Goal: Task Accomplishment & Management: Complete application form

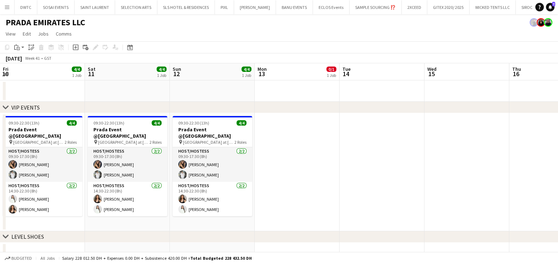
scroll to position [0, 194]
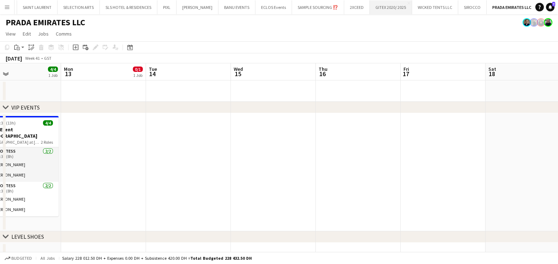
click at [390, 7] on button "GITEX 2020/ 2025 Close" at bounding box center [391, 7] width 42 height 14
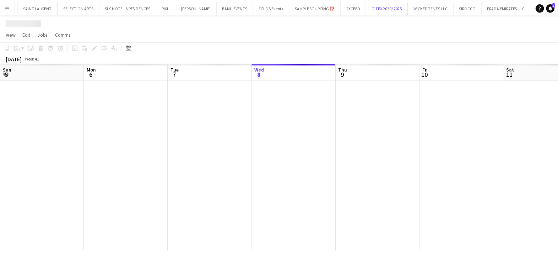
scroll to position [0, 170]
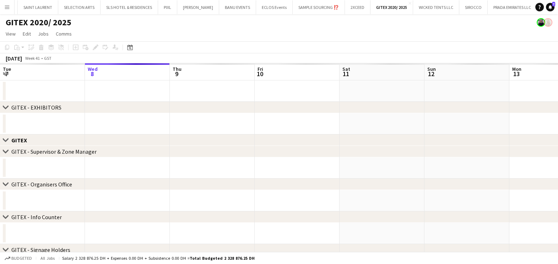
click at [112, 134] on div "Close set GITEX" at bounding box center [279, 139] width 558 height 11
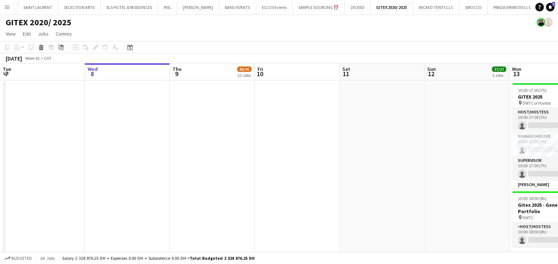
drag, startPoint x: 410, startPoint y: 91, endPoint x: 201, endPoint y: 93, distance: 209.7
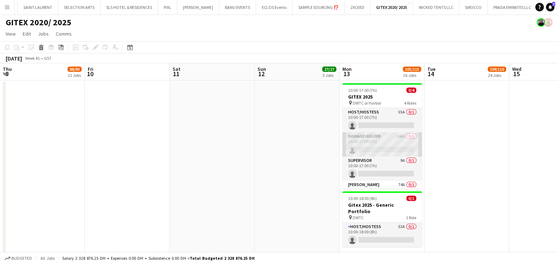
scroll to position [0, 227]
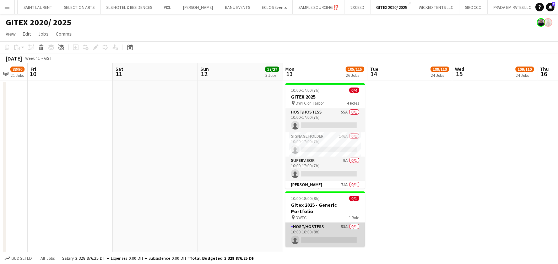
click at [315, 231] on app-card-role "Host/Hostess 53A 0/1 10:00-18:00 (8h) single-neutral-actions" at bounding box center [325, 234] width 80 height 24
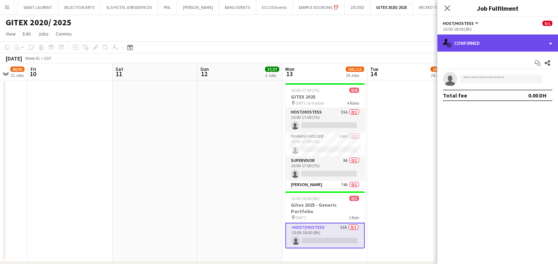
click at [490, 44] on div "single-neutral-actions-check-2 Confirmed" at bounding box center [497, 42] width 121 height 17
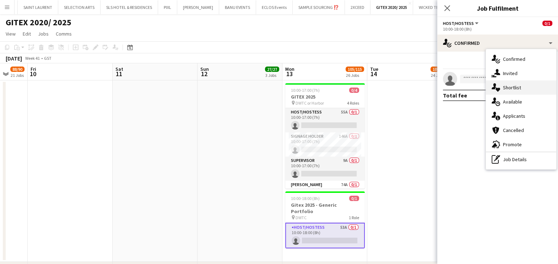
click at [509, 89] on span "Shortlist" at bounding box center [512, 87] width 18 height 6
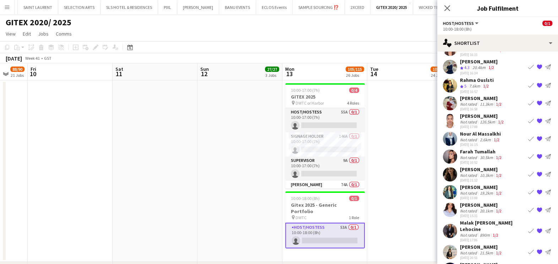
scroll to position [88, 0]
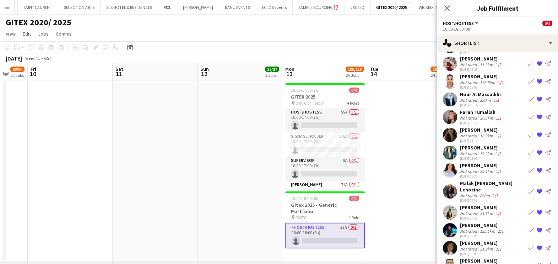
click at [476, 165] on div "[PERSON_NAME]" at bounding box center [481, 165] width 43 height 6
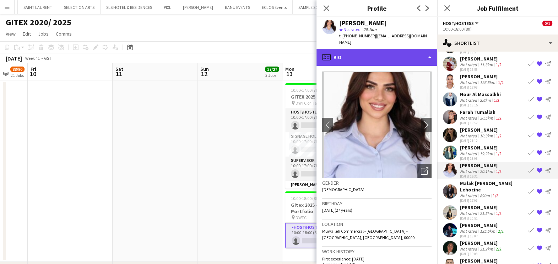
click at [378, 51] on div "profile Bio" at bounding box center [377, 57] width 121 height 17
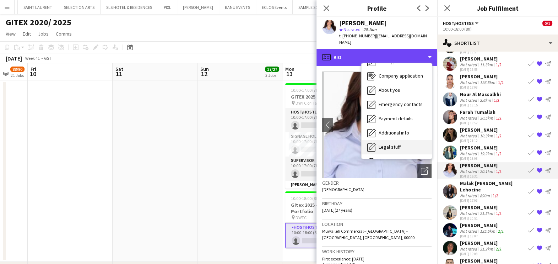
scroll to position [52, 0]
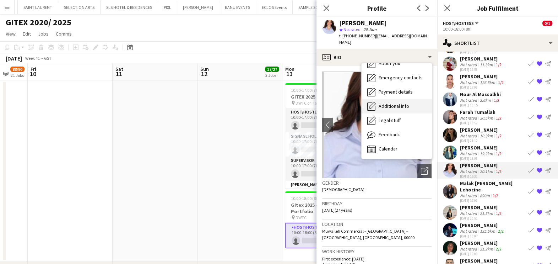
click at [394, 99] on div "Additional info Additional info" at bounding box center [397, 106] width 70 height 14
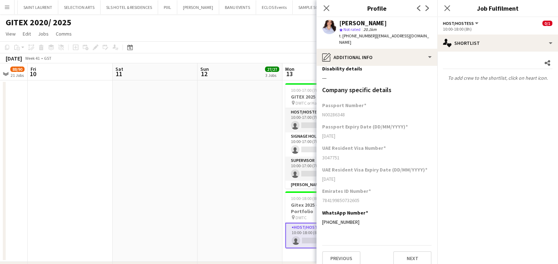
scroll to position [0, 0]
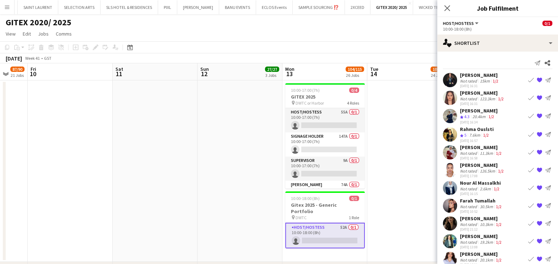
click at [334, 229] on app-card-role "Host/Hostess 52A 0/1 10:00-18:00 (8h) single-neutral-actions" at bounding box center [325, 235] width 80 height 26
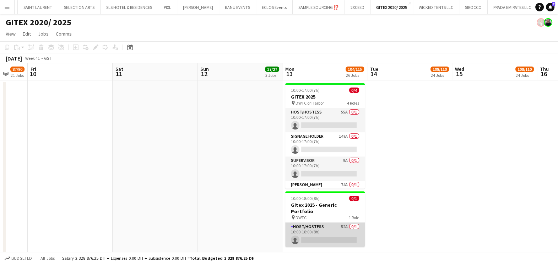
click at [334, 228] on app-card-role "Host/Hostess 52A 0/1 10:00-18:00 (8h) single-neutral-actions" at bounding box center [325, 234] width 80 height 24
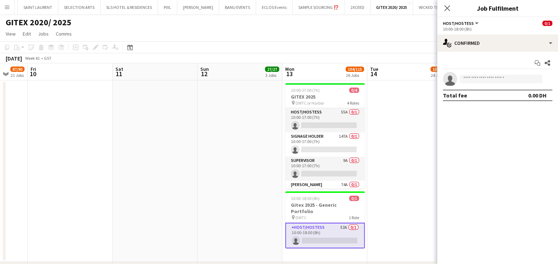
click at [394, 126] on app-date-cell at bounding box center [409, 170] width 85 height 181
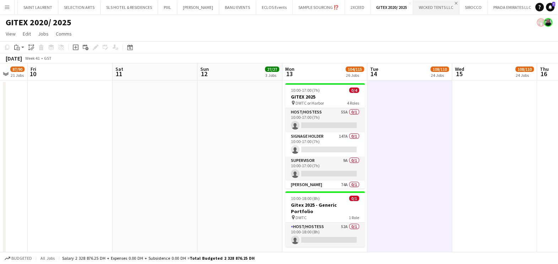
click at [455, 3] on app-icon "Close" at bounding box center [456, 3] width 3 height 3
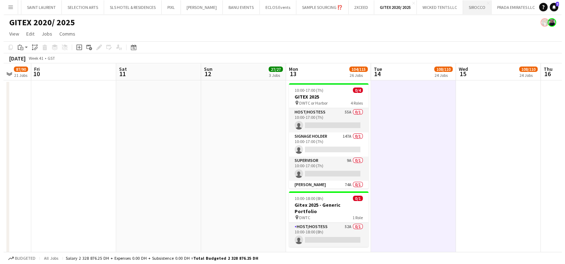
scroll to position [0, 18]
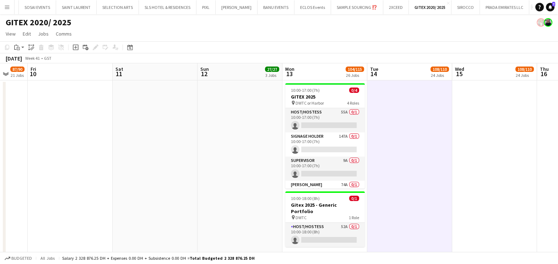
click at [531, 6] on button "Add" at bounding box center [534, 7] width 6 height 6
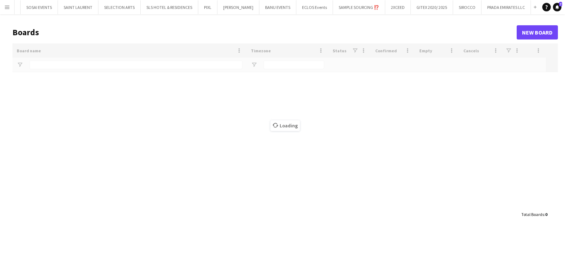
scroll to position [0, 11]
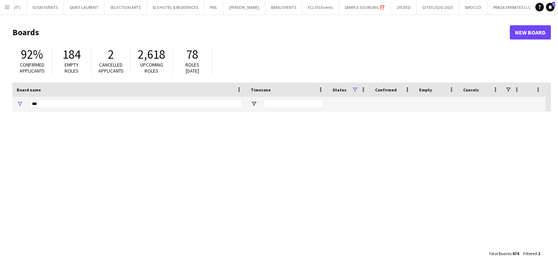
click at [148, 69] on span "Upcoming roles" at bounding box center [151, 67] width 23 height 12
click at [117, 100] on input "***" at bounding box center [135, 104] width 213 height 9
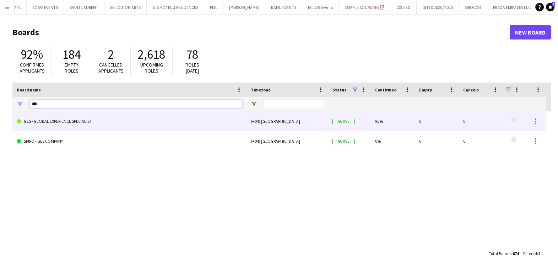
type input "***"
click at [114, 117] on link "GES - GLOBAL EXPERIENCE SPECIALIST" at bounding box center [130, 121] width 226 height 20
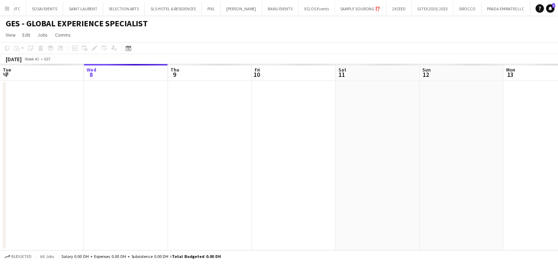
scroll to position [0, 93]
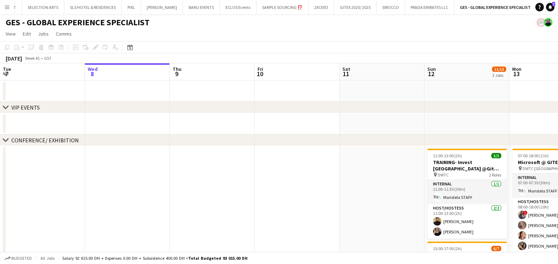
drag, startPoint x: 429, startPoint y: 189, endPoint x: 156, endPoint y: 172, distance: 272.7
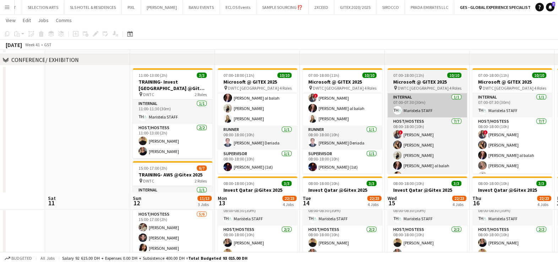
scroll to position [0, 0]
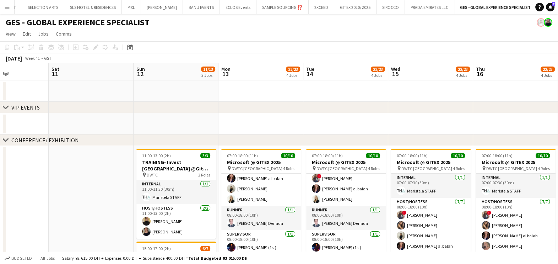
drag, startPoint x: 195, startPoint y: 92, endPoint x: 199, endPoint y: 154, distance: 61.6
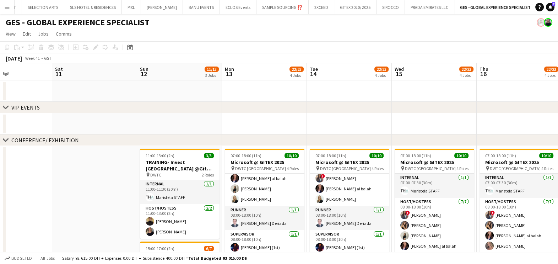
drag, startPoint x: 166, startPoint y: 111, endPoint x: 316, endPoint y: 113, distance: 150.3
click at [5, 105] on icon "chevron-right" at bounding box center [6, 107] width 6 height 6
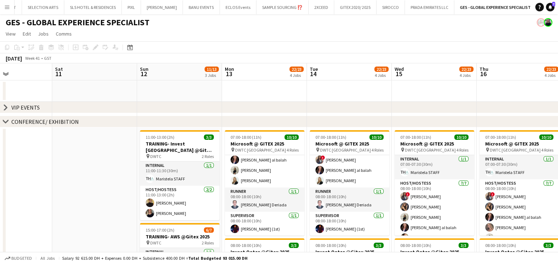
click at [5, 105] on icon "chevron-right" at bounding box center [6, 107] width 6 height 6
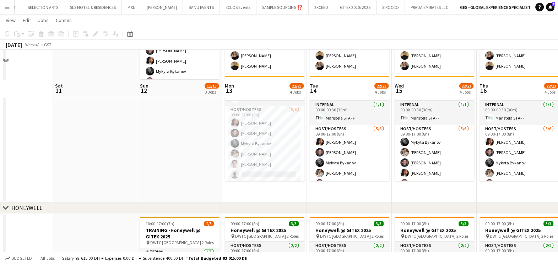
scroll to position [335, 0]
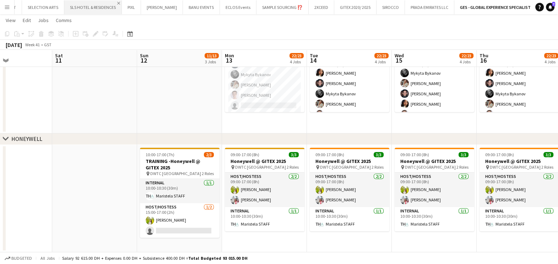
click at [118, 2] on app-icon "Close" at bounding box center [118, 3] width 3 height 3
click at [69, 2] on app-icon "Close" at bounding box center [70, 3] width 3 height 3
click at [68, 2] on app-icon "Close" at bounding box center [69, 3] width 3 height 3
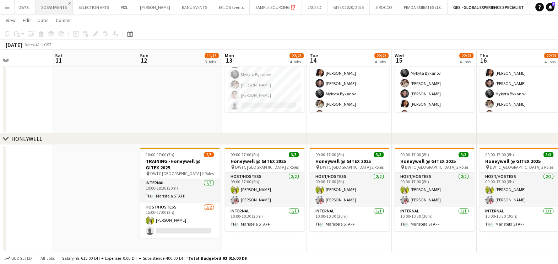
scroll to position [0, 0]
click at [498, 7] on app-icon "Add" at bounding box center [499, 7] width 3 height 3
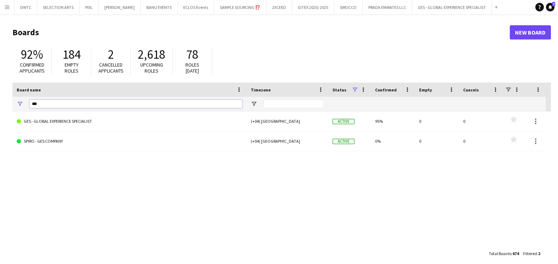
click at [114, 108] on input "***" at bounding box center [135, 104] width 213 height 9
type input "***"
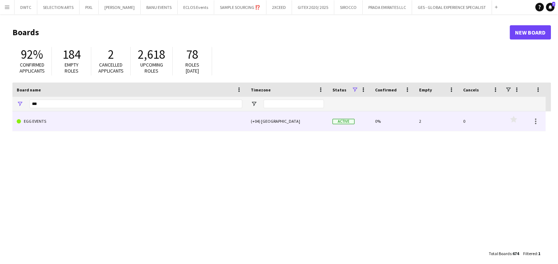
click at [109, 122] on link "EGG EVENTS" at bounding box center [130, 121] width 226 height 20
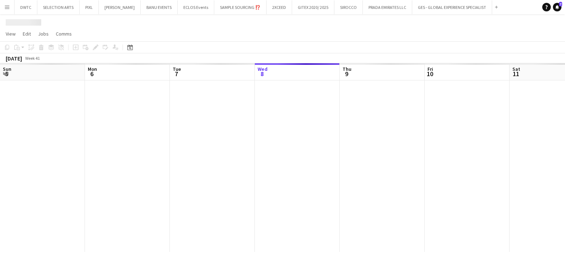
scroll to position [0, 170]
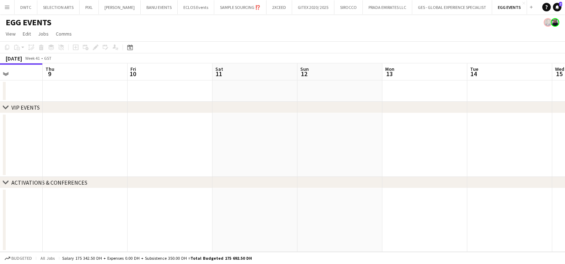
drag, startPoint x: 358, startPoint y: 148, endPoint x: 31, endPoint y: 177, distance: 328.3
click at [62, 168] on app-calendar-viewport "Sun 5 Mon 6 Tue 7 Wed 8 Thu 9 Fri 10 Sat 11 Sun 12 Mon 13 Tue 14 Wed 15 Thu 16" at bounding box center [282, 157] width 565 height 188
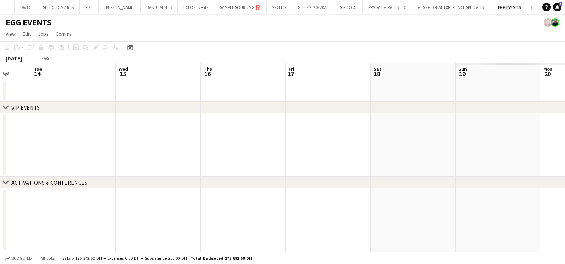
drag, startPoint x: 284, startPoint y: 147, endPoint x: 32, endPoint y: 168, distance: 253.2
click at [6, 158] on app-calendar-viewport "Fri 10 Sat 11 Sun 12 Mon 13 Tue 14 Wed 15 Thu 16 Fri 17 Sat 18 Sun 19 Mon 20 Tu…" at bounding box center [282, 157] width 565 height 188
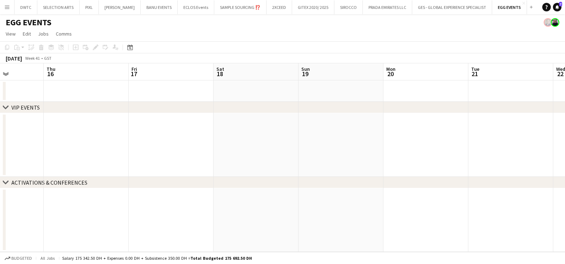
click at [0, 151] on html "Menu Boards Boards Boards All jobs Status Workforce Workforce My Workforce Recr…" at bounding box center [282, 132] width 565 height 264
drag, startPoint x: 33, startPoint y: 154, endPoint x: 398, endPoint y: 152, distance: 364.6
click at [33, 155] on app-calendar-viewport "Tue 21 Wed 22 Thu 23 Fri 24 Sat 25 Sun 26 Mon 27 Tue 28 Wed 29 Thu 30 Fri 31 Sa…" at bounding box center [282, 157] width 565 height 188
drag, startPoint x: 195, startPoint y: 148, endPoint x: 44, endPoint y: 163, distance: 151.8
click at [0, 162] on html "Menu Boards Boards Boards All jobs Status Workforce Workforce My Workforce Recr…" at bounding box center [282, 132] width 565 height 264
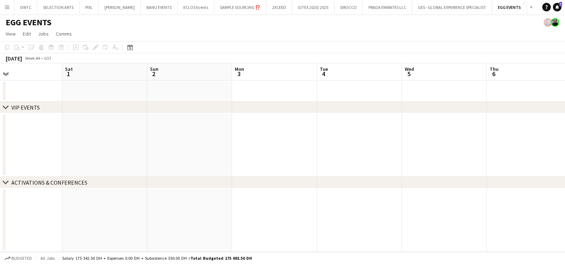
drag, startPoint x: 128, startPoint y: 152, endPoint x: 315, endPoint y: 162, distance: 187.9
click at [0, 162] on html "Menu Boards Boards Boards All jobs Status Workforce Workforce My Workforce Recr…" at bounding box center [282, 132] width 565 height 264
drag, startPoint x: 362, startPoint y: 160, endPoint x: 11, endPoint y: 170, distance: 351.3
click at [11, 169] on app-calendar-viewport "Tue 4 Wed 5 Thu 6 Fri 7 Sat 8 Sun 9 Mon 10 Tue 11 Wed 12 Thu 13 Fri 14 Sat 15" at bounding box center [282, 157] width 565 height 188
drag, startPoint x: 61, startPoint y: 138, endPoint x: 16, endPoint y: 145, distance: 45.7
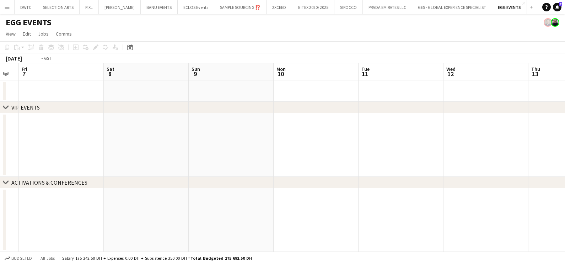
click at [0, 143] on html "Menu Boards Boards Boards All jobs Status Workforce Workforce My Workforce Recr…" at bounding box center [282, 132] width 565 height 264
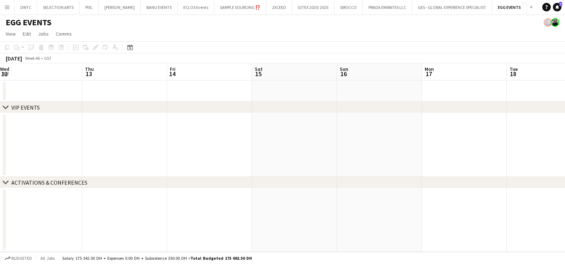
drag, startPoint x: 333, startPoint y: 138, endPoint x: 135, endPoint y: 152, distance: 198.4
click at [14, 150] on app-calendar-viewport "Mon 10 Tue 11 Wed 12 Thu 13 Fri 14 Sat 15 Sun 16 Mon 17 Tue 18 Wed 19 Thu 20 Fr…" at bounding box center [282, 157] width 565 height 188
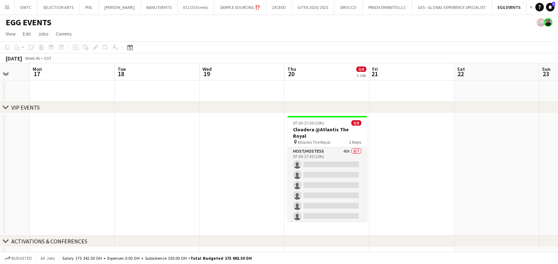
drag, startPoint x: 452, startPoint y: 152, endPoint x: 362, endPoint y: 154, distance: 90.3
click at [362, 154] on app-calendar-viewport "Thu 13 Fri 14 Sat 15 Sun 16 Mon 17 Tue 18 Wed 19 Thu 20 0/8 1 Job Fri 21 Sat 22…" at bounding box center [279, 165] width 558 height 205
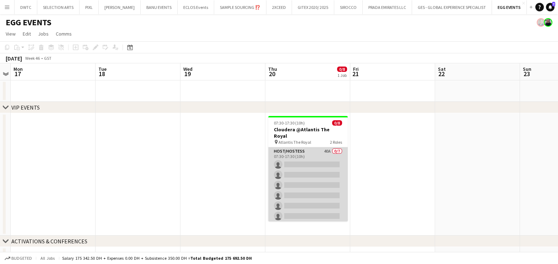
click at [315, 158] on app-card-role "Host/Hostess 40A 0/7 07:30-17:30 (10h) single-neutral-actions single-neutral-ac…" at bounding box center [308, 190] width 80 height 86
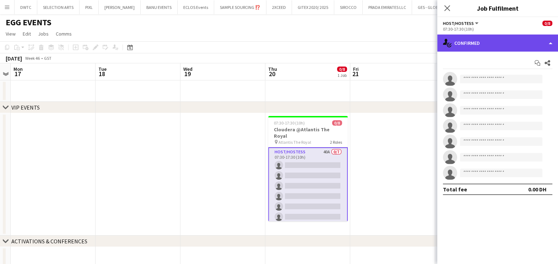
click at [488, 41] on div "single-neutral-actions-check-2 Confirmed" at bounding box center [497, 42] width 121 height 17
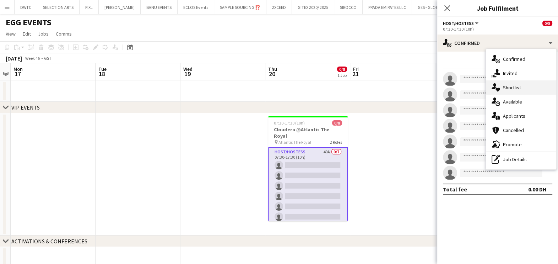
click at [509, 86] on span "Shortlist" at bounding box center [512, 87] width 18 height 6
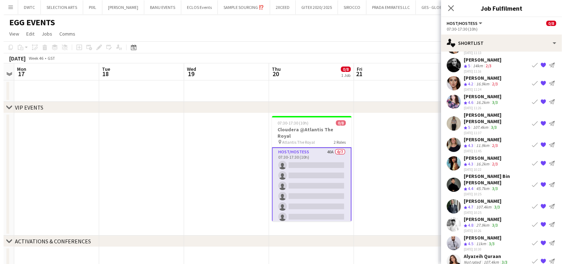
scroll to position [0, 0]
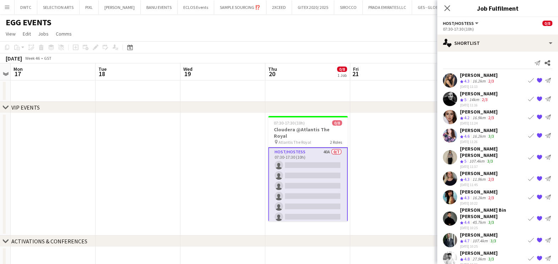
click at [393, 166] on app-date-cell at bounding box center [392, 174] width 85 height 122
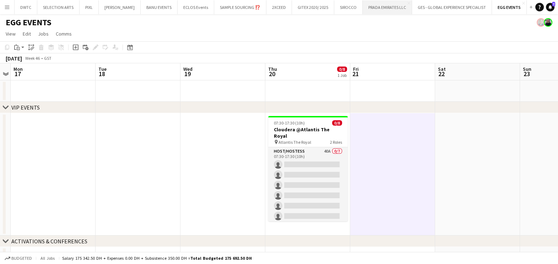
click at [374, 9] on button "PRADA EMIRATES LLC Close" at bounding box center [387, 7] width 49 height 14
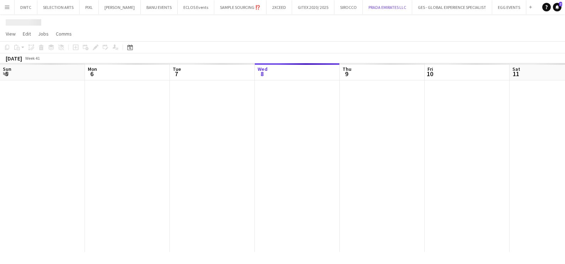
scroll to position [0, 170]
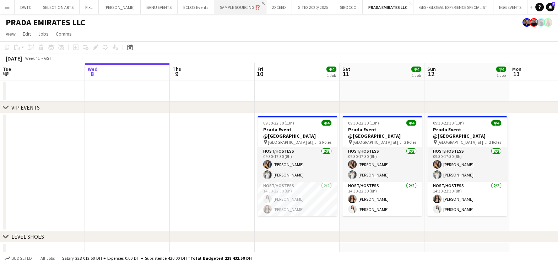
click at [262, 2] on app-icon "Close" at bounding box center [263, 3] width 3 height 3
click at [278, 3] on app-icon "Close" at bounding box center [279, 3] width 3 height 3
click at [436, 8] on app-icon "Add" at bounding box center [437, 7] width 3 height 3
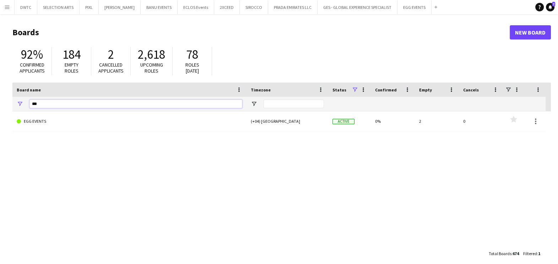
click at [123, 103] on input "***" at bounding box center [135, 104] width 213 height 9
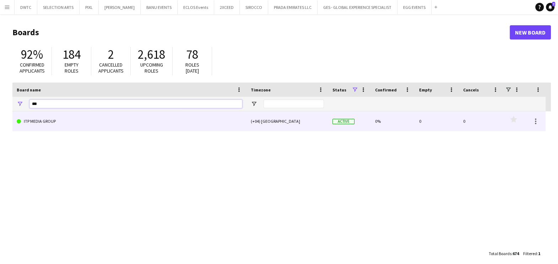
type input "***"
click at [105, 124] on link "ITP MEDIA GROUP" at bounding box center [130, 121] width 226 height 20
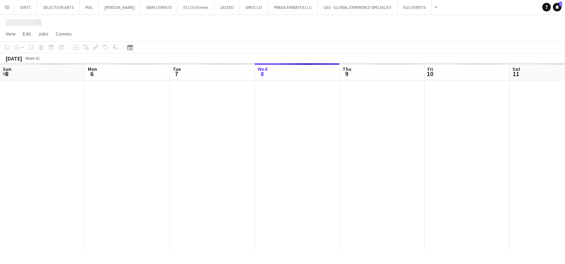
scroll to position [0, 170]
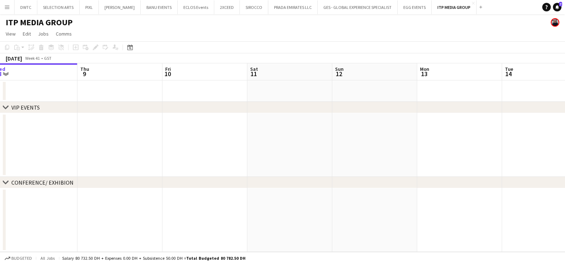
drag, startPoint x: 395, startPoint y: 155, endPoint x: 284, endPoint y: 153, distance: 111.3
click at [285, 153] on app-calendar-viewport "Sun 5 Mon 6 Tue 7 Wed 8 Thu 9 Fri 10 Sat 11 Sun 12 Mon 13 Tue 14 Wed 15 Thu 16" at bounding box center [282, 157] width 565 height 188
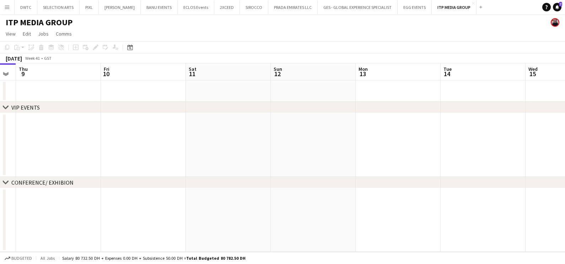
click at [381, 145] on app-date-cell at bounding box center [398, 145] width 85 height 64
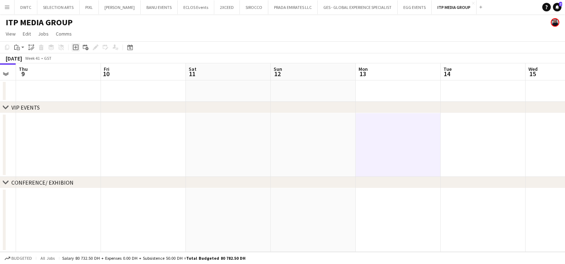
click at [78, 48] on div "Add job" at bounding box center [75, 47] width 9 height 9
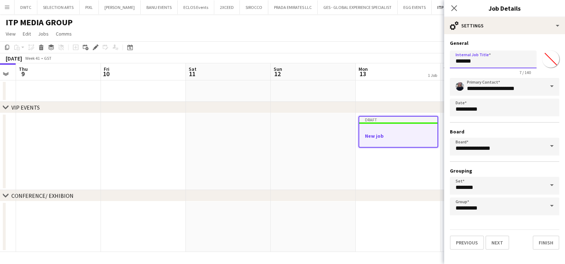
click at [471, 55] on input "*******" at bounding box center [493, 59] width 87 height 18
click at [471, 56] on input "*******" at bounding box center [493, 59] width 87 height 18
paste input "**********"
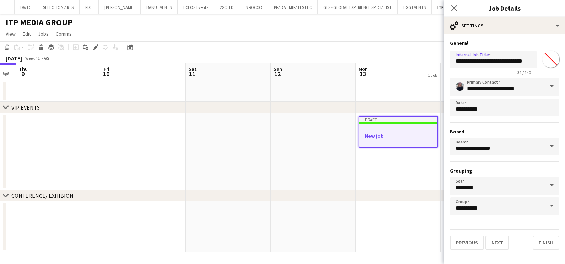
type input "**********"
click at [551, 60] on input "*******" at bounding box center [551, 59] width 26 height 26
type input "*******"
drag, startPoint x: 496, startPoint y: 243, endPoint x: 485, endPoint y: 224, distance: 22.0
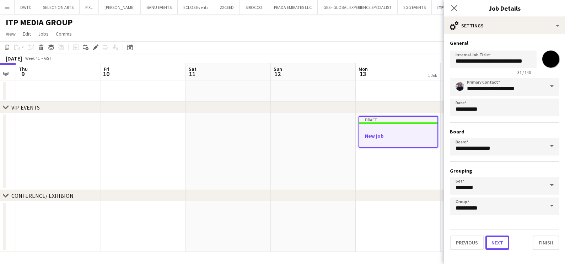
click at [497, 243] on button "Next" at bounding box center [497, 242] width 24 height 14
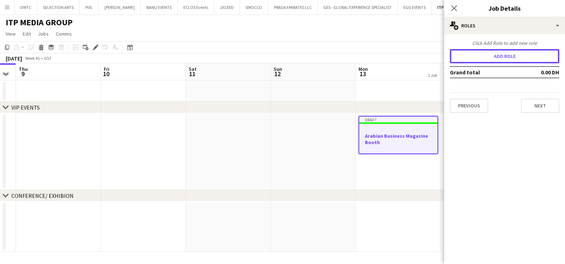
drag, startPoint x: 505, startPoint y: 59, endPoint x: 402, endPoint y: 187, distance: 164.3
click at [505, 59] on button "Add role" at bounding box center [504, 56] width 109 height 14
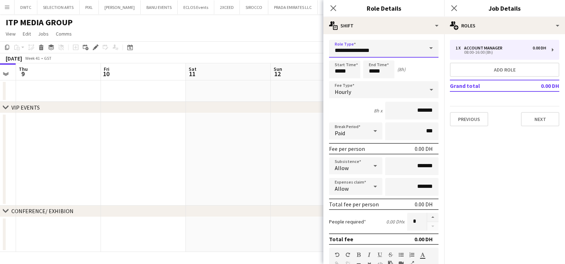
click at [381, 46] on input "**********" at bounding box center [383, 49] width 109 height 18
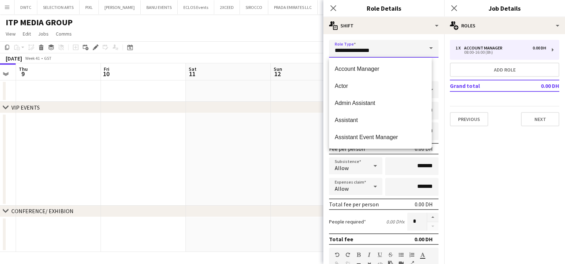
click at [381, 45] on input "**********" at bounding box center [383, 49] width 109 height 18
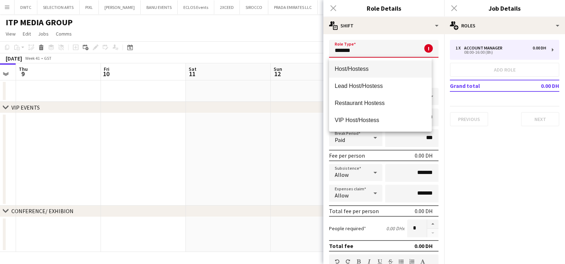
click at [372, 68] on span "Host/Hostess" at bounding box center [380, 68] width 91 height 7
type input "**********"
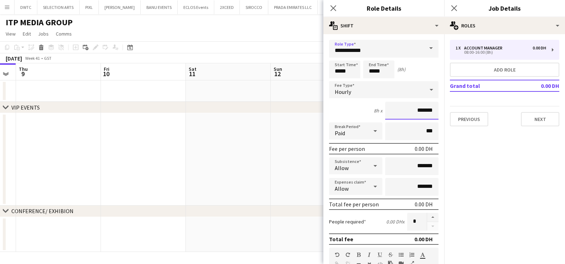
click at [397, 110] on input "*******" at bounding box center [411, 111] width 53 height 18
type input "********"
click at [353, 69] on input "*****" at bounding box center [344, 69] width 31 height 18
click at [339, 55] on div at bounding box center [338, 56] width 14 height 7
click at [354, 58] on div at bounding box center [352, 56] width 14 height 7
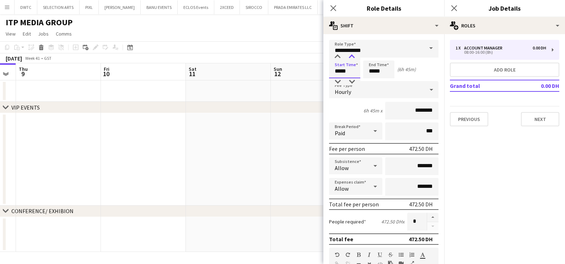
click at [354, 58] on div at bounding box center [352, 56] width 14 height 7
type input "*****"
click at [354, 58] on div at bounding box center [352, 56] width 14 height 7
click at [383, 66] on input "*****" at bounding box center [378, 69] width 31 height 18
click at [370, 57] on div at bounding box center [372, 56] width 14 height 7
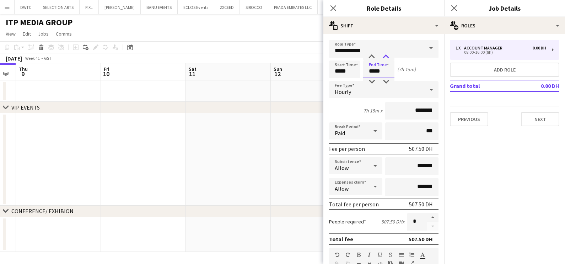
click at [385, 57] on div at bounding box center [386, 56] width 14 height 7
type input "*****"
click at [385, 57] on div at bounding box center [386, 56] width 14 height 7
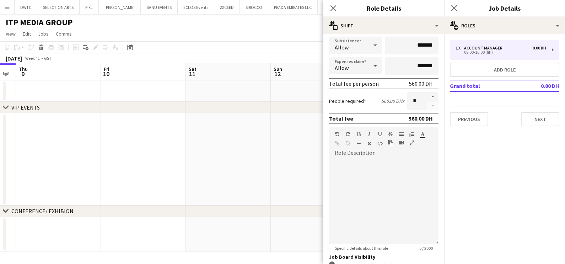
scroll to position [177, 0]
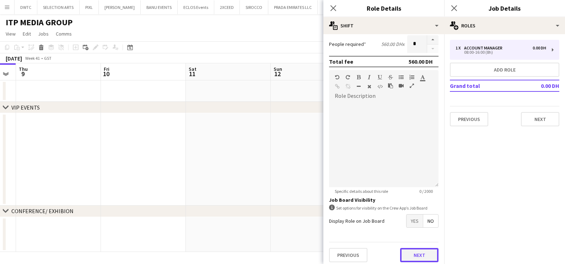
click at [410, 254] on button "Next" at bounding box center [419, 255] width 38 height 14
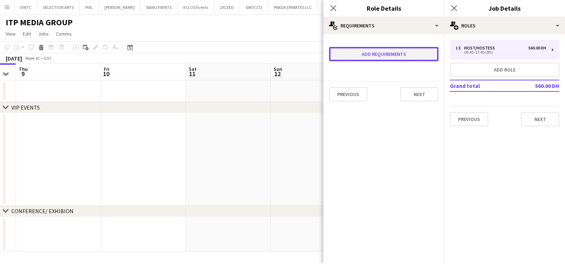
click at [368, 53] on button "Add requirements" at bounding box center [383, 54] width 109 height 14
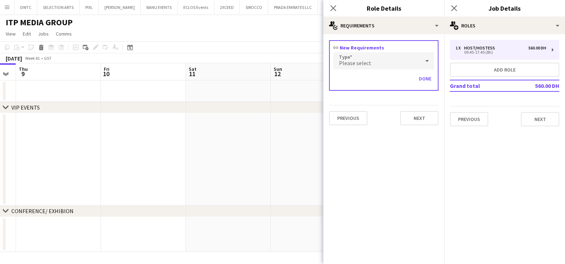
click at [371, 59] on div "Please select" at bounding box center [376, 60] width 87 height 17
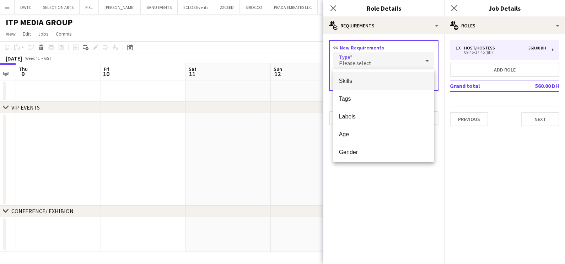
click at [376, 79] on span "Skills" at bounding box center [384, 80] width 90 height 7
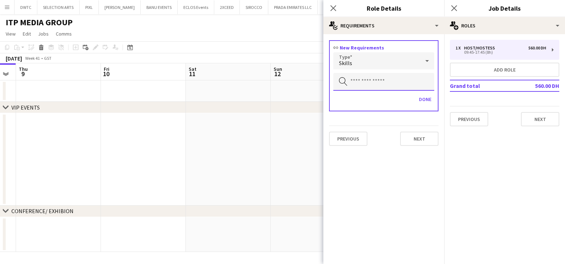
click at [377, 73] on input "text" at bounding box center [383, 82] width 101 height 18
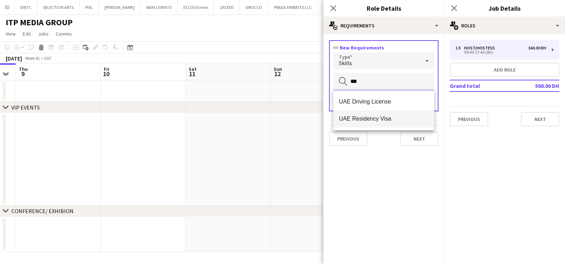
type input "***"
click at [390, 119] on span "UAE Residency Visa" at bounding box center [384, 118] width 90 height 7
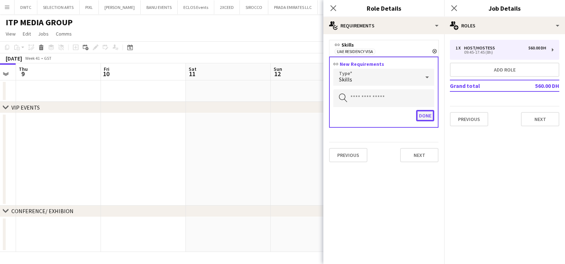
click at [425, 111] on button "Done" at bounding box center [425, 115] width 18 height 11
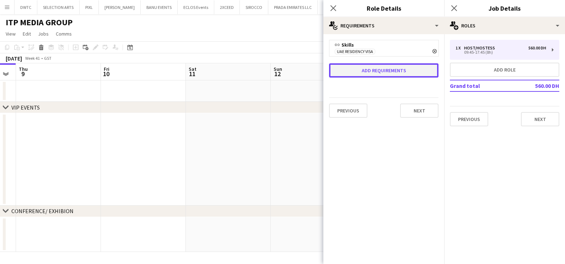
click at [390, 70] on button "Add requirements" at bounding box center [383, 70] width 109 height 14
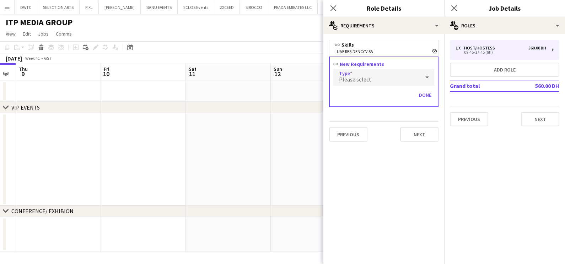
click at [388, 76] on div "Please select" at bounding box center [376, 77] width 87 height 17
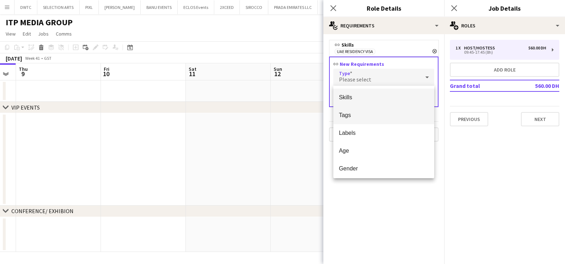
click at [377, 114] on span "Tags" at bounding box center [384, 115] width 90 height 7
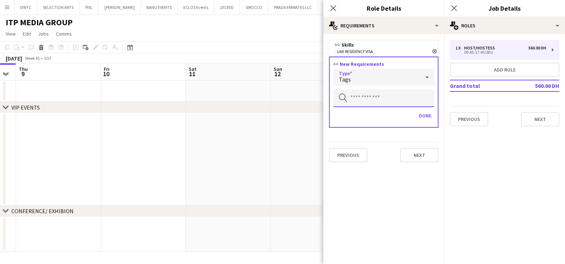
click at [375, 94] on input "text" at bounding box center [383, 98] width 101 height 18
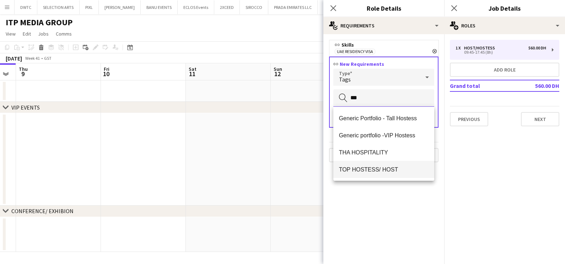
type input "***"
drag, startPoint x: 356, startPoint y: 171, endPoint x: 355, endPoint y: 152, distance: 18.5
click at [356, 171] on span "TOP HOSTESS/ HOST" at bounding box center [384, 169] width 90 height 7
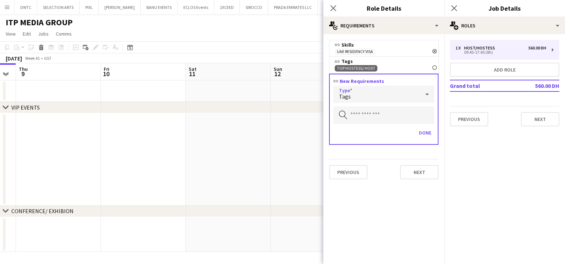
click at [362, 96] on div "Tags" at bounding box center [376, 94] width 87 height 17
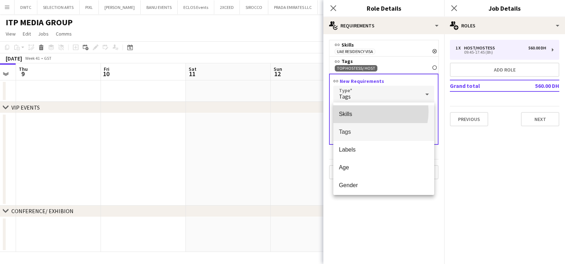
click at [366, 111] on span "Skills" at bounding box center [384, 114] width 90 height 7
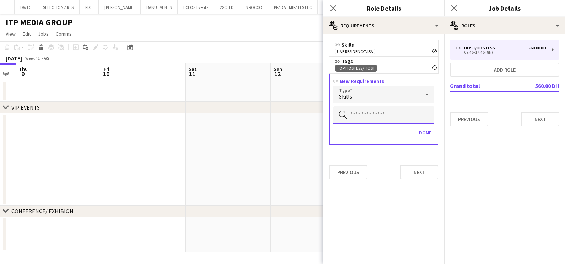
click at [382, 114] on input "text" at bounding box center [383, 115] width 101 height 18
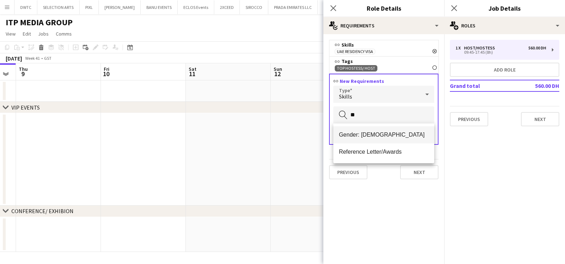
type input "**"
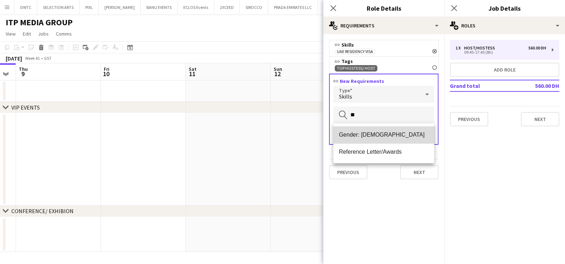
click at [382, 127] on mat-option "Gender: [DEMOGRAPHIC_DATA]" at bounding box center [383, 134] width 101 height 17
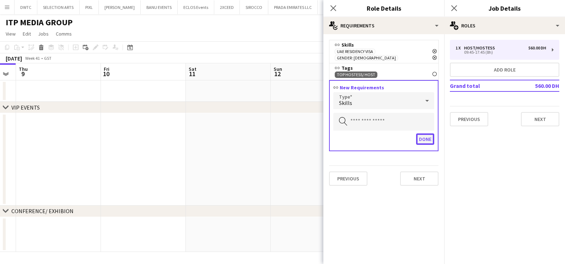
click at [423, 133] on button "Done" at bounding box center [425, 138] width 18 height 11
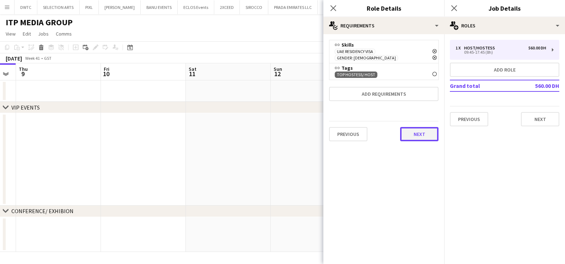
click at [424, 130] on button "Next" at bounding box center [419, 134] width 38 height 14
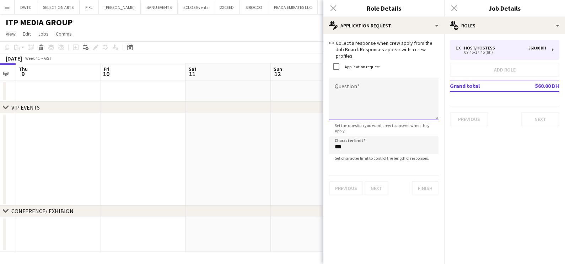
click at [356, 91] on textarea "Question" at bounding box center [383, 98] width 109 height 43
type textarea "**********"
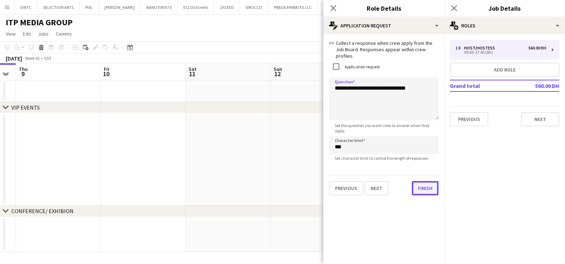
click at [428, 186] on button "Finish" at bounding box center [425, 188] width 27 height 14
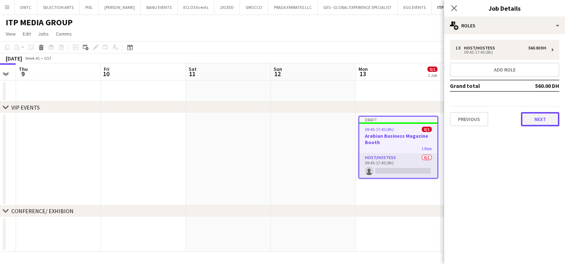
click at [538, 117] on button "Next" at bounding box center [540, 119] width 38 height 14
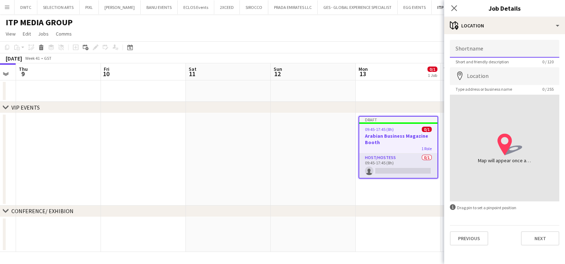
click at [484, 53] on input "Shortname" at bounding box center [504, 49] width 109 height 18
type input "****"
click at [487, 78] on input "Location" at bounding box center [504, 76] width 109 height 18
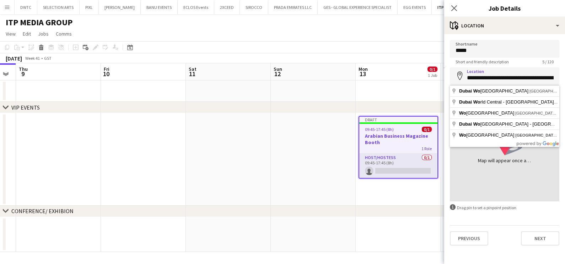
type input "**********"
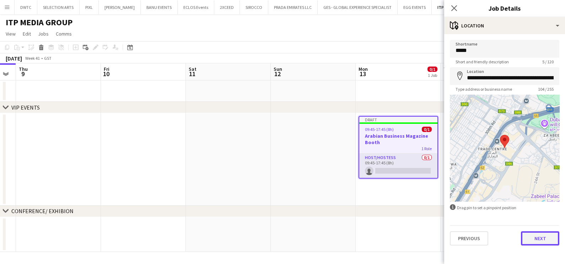
click at [536, 240] on button "Next" at bounding box center [540, 238] width 38 height 14
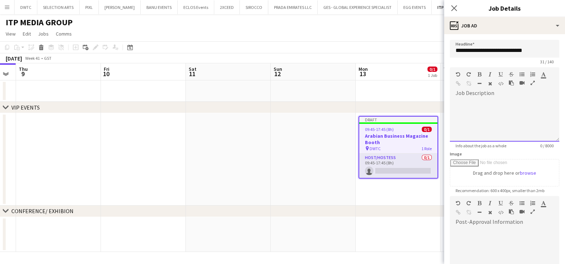
click at [488, 111] on div at bounding box center [504, 120] width 109 height 43
paste div
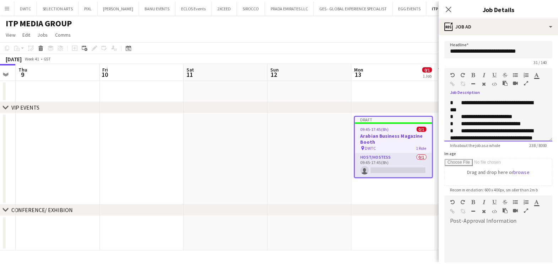
scroll to position [29, 0]
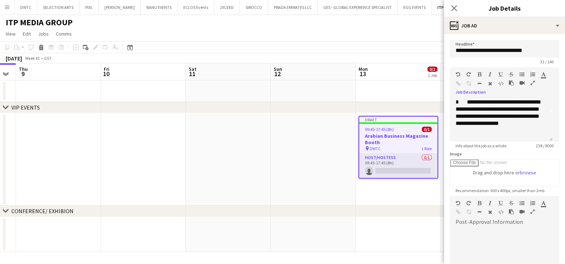
click at [532, 84] on icon "button" at bounding box center [533, 82] width 4 height 5
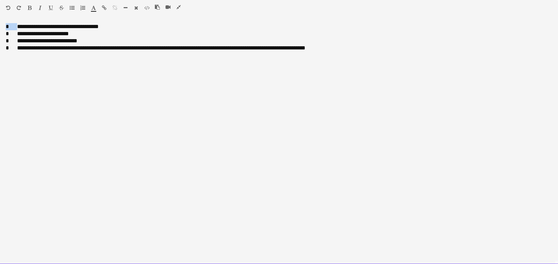
drag, startPoint x: 15, startPoint y: 27, endPoint x: -2, endPoint y: 27, distance: 16.4
click at [0, 27] on html "Menu Boards Boards Boards All jobs Status Workforce Workforce My Workforce Recr…" at bounding box center [279, 265] width 558 height 531
click at [20, 26] on div "**********" at bounding box center [279, 26] width 547 height 7
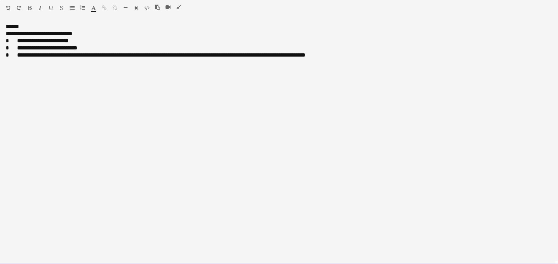
click at [91, 28] on div "******" at bounding box center [279, 26] width 547 height 7
click at [91, 34] on div "**********" at bounding box center [279, 33] width 547 height 7
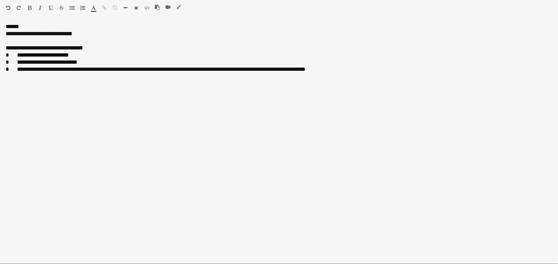
click at [84, 47] on div "**********" at bounding box center [279, 47] width 547 height 7
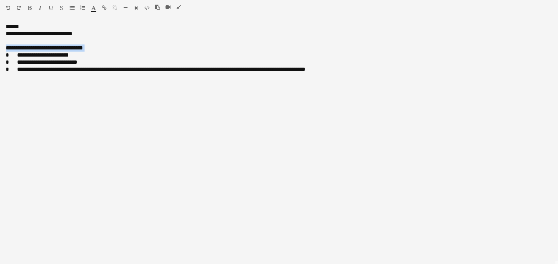
click at [50, 8] on icon "button" at bounding box center [51, 7] width 4 height 5
click at [38, 6] on button "button" at bounding box center [40, 8] width 5 height 6
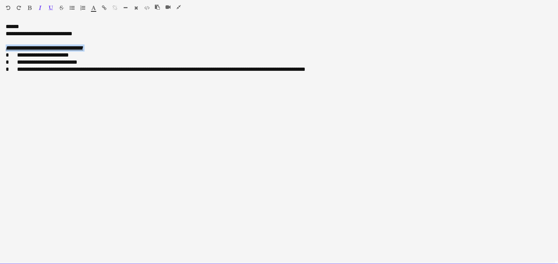
click at [109, 48] on div "**********" at bounding box center [279, 47] width 547 height 7
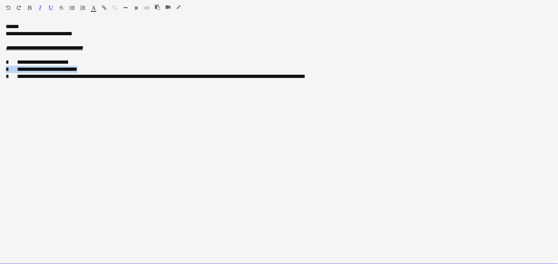
drag, startPoint x: 89, startPoint y: 67, endPoint x: 0, endPoint y: 62, distance: 89.0
click at [0, 66] on html "Menu Boards Boards Boards All jobs Status Workforce Workforce My Workforce Recr…" at bounding box center [279, 265] width 558 height 531
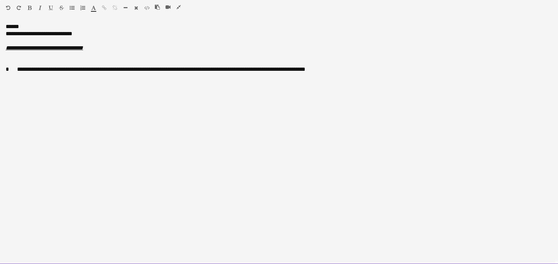
click at [15, 72] on div "**********" at bounding box center [279, 69] width 547 height 7
click at [47, 70] on div "**********" at bounding box center [279, 69] width 547 height 7
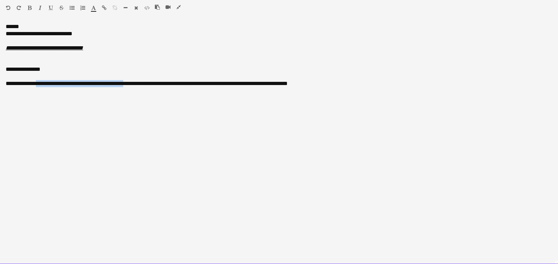
drag, startPoint x: 142, startPoint y: 85, endPoint x: 42, endPoint y: 86, distance: 100.2
click at [42, 86] on div "**********" at bounding box center [279, 83] width 547 height 7
click at [95, 84] on div "**********" at bounding box center [279, 83] width 547 height 7
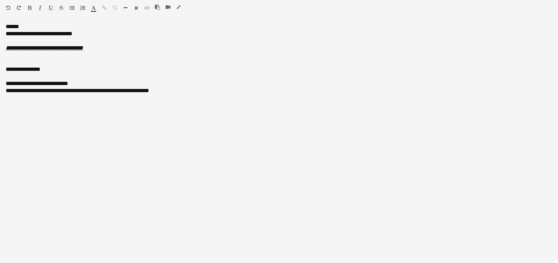
click at [174, 93] on div "**********" at bounding box center [279, 90] width 547 height 7
click at [25, 64] on div at bounding box center [279, 62] width 547 height 7
click at [25, 70] on div "**********" at bounding box center [279, 69] width 547 height 7
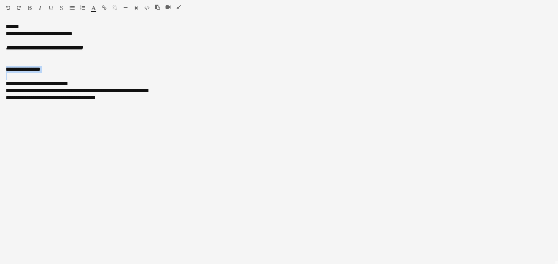
drag, startPoint x: 30, startPoint y: 8, endPoint x: 25, endPoint y: 15, distance: 8.9
click at [30, 9] on icon "button" at bounding box center [30, 7] width 4 height 5
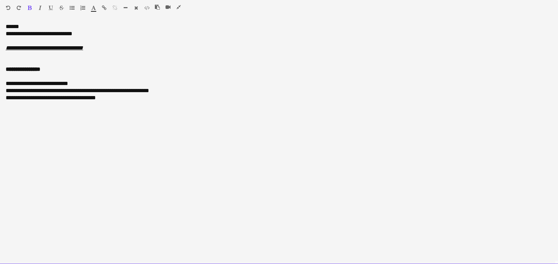
click at [16, 25] on div "******" at bounding box center [279, 26] width 547 height 7
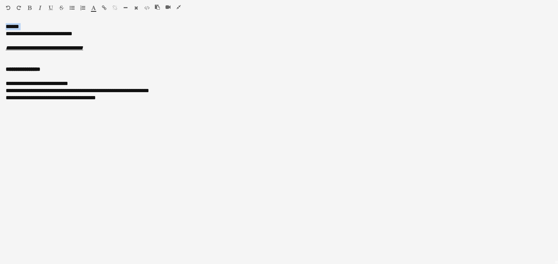
drag, startPoint x: 30, startPoint y: 6, endPoint x: 29, endPoint y: 16, distance: 10.0
click at [30, 9] on icon "button" at bounding box center [30, 7] width 4 height 5
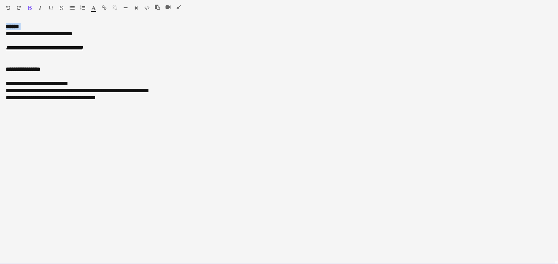
click at [29, 23] on div "******" at bounding box center [279, 26] width 547 height 7
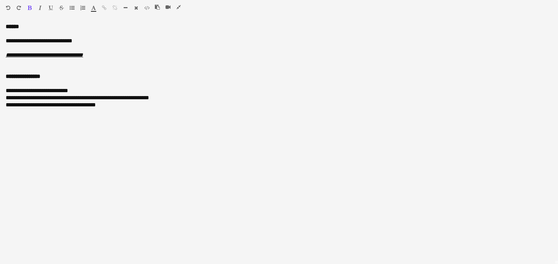
click at [177, 5] on icon "button" at bounding box center [179, 7] width 4 height 5
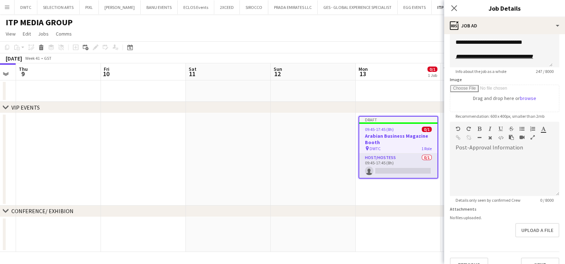
scroll to position [87, 0]
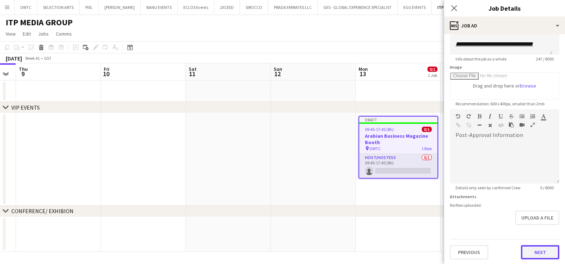
click at [530, 248] on button "Next" at bounding box center [540, 252] width 38 height 14
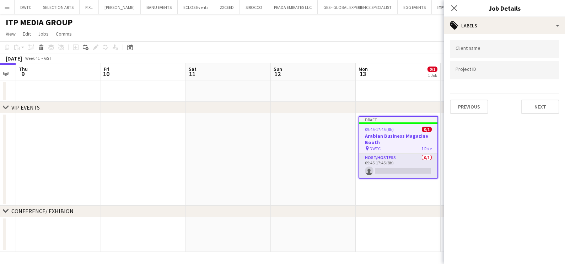
click at [481, 44] on div at bounding box center [504, 49] width 109 height 18
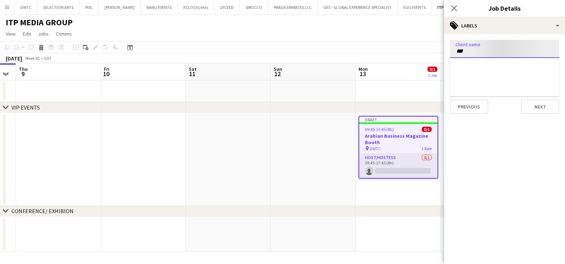
type input "***"
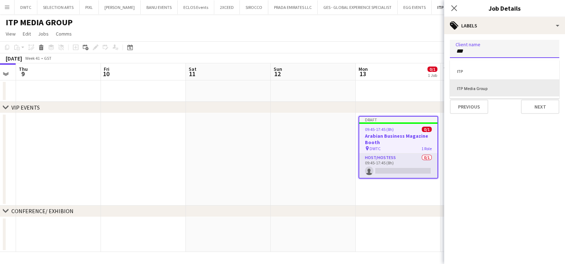
drag, startPoint x: 488, startPoint y: 85, endPoint x: 489, endPoint y: 91, distance: 5.3
click at [489, 85] on div "ITP Media Group" at bounding box center [504, 87] width 109 height 17
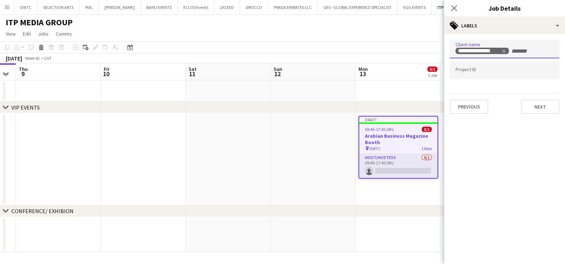
click at [509, 64] on div at bounding box center [504, 62] width 109 height 4
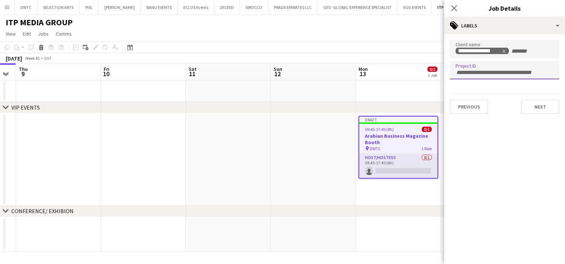
click at [492, 70] on input "Type to search project ID labels..." at bounding box center [505, 72] width 98 height 6
paste input "**********"
type input "**********"
click at [558, 105] on button "Next" at bounding box center [540, 107] width 38 height 14
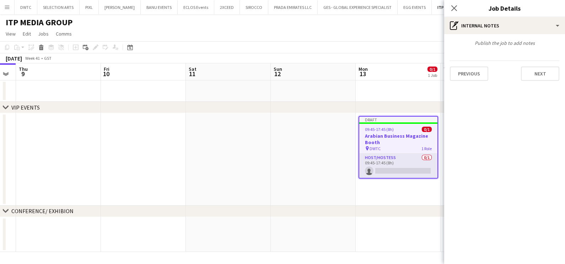
click at [313, 135] on app-date-cell at bounding box center [313, 159] width 85 height 92
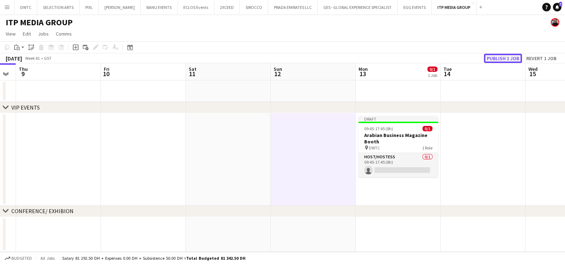
click at [517, 57] on button "Publish 1 job" at bounding box center [503, 58] width 38 height 9
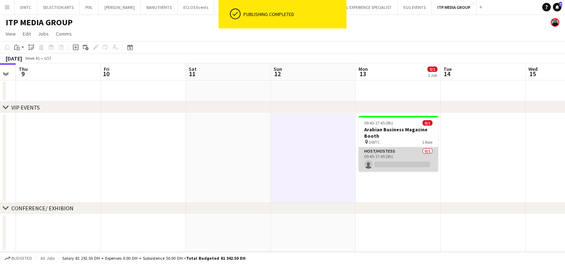
click at [393, 159] on app-card-role "Host/Hostess 0/1 09:45-17:45 (8h) single-neutral-actions" at bounding box center [399, 159] width 80 height 24
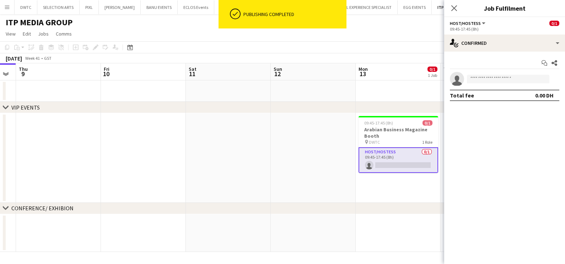
click at [293, 163] on app-date-cell at bounding box center [313, 158] width 85 height 90
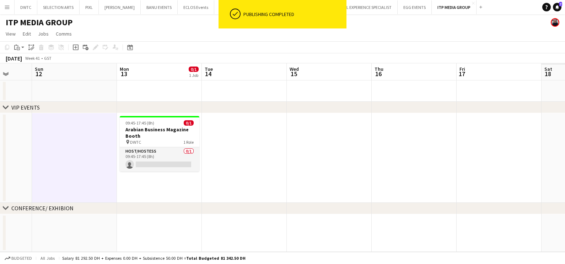
drag, startPoint x: 334, startPoint y: 168, endPoint x: 121, endPoint y: 134, distance: 215.5
click at [119, 137] on app-calendar-viewport "Wed 8 Thu 9 Fri 10 Sat 11 Sun 12 Mon 13 0/1 1 Job Tue 14 Wed 15 Thu 16 Fri 17 S…" at bounding box center [282, 157] width 565 height 188
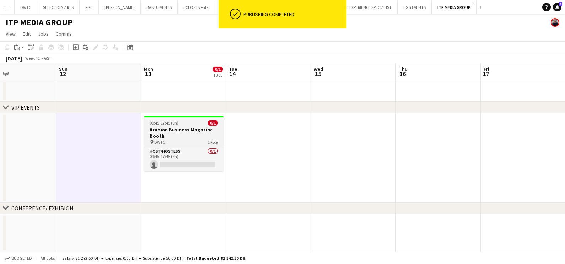
click at [168, 129] on h3 "Arabian Business Magazine Booth" at bounding box center [184, 132] width 80 height 13
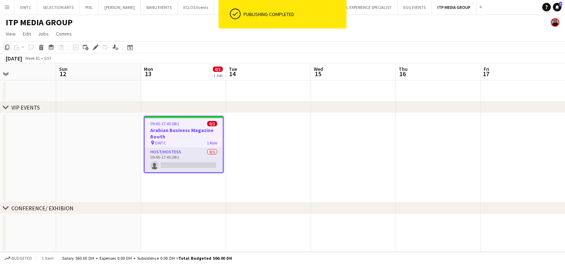
click at [5, 46] on icon "Copy" at bounding box center [7, 47] width 6 height 6
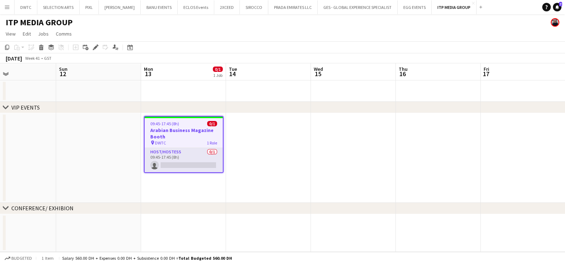
click at [263, 126] on app-date-cell at bounding box center [268, 158] width 85 height 90
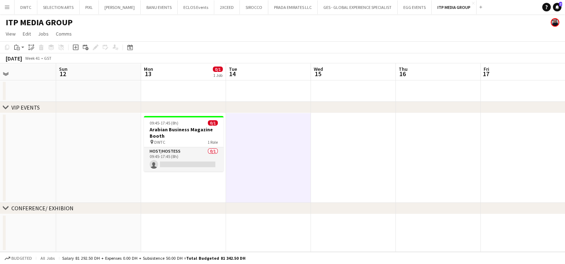
click at [353, 127] on app-date-cell at bounding box center [353, 158] width 85 height 90
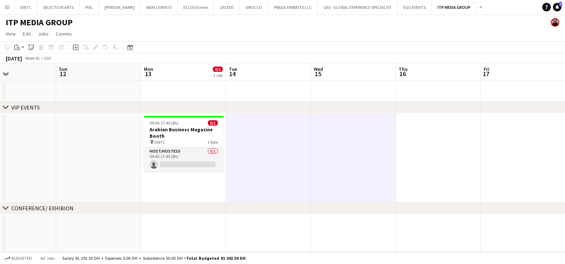
click at [429, 133] on app-date-cell at bounding box center [438, 158] width 85 height 90
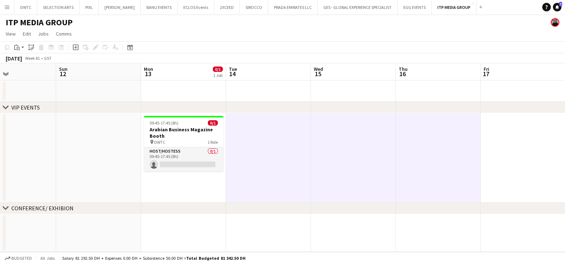
click at [510, 132] on app-date-cell at bounding box center [523, 158] width 85 height 90
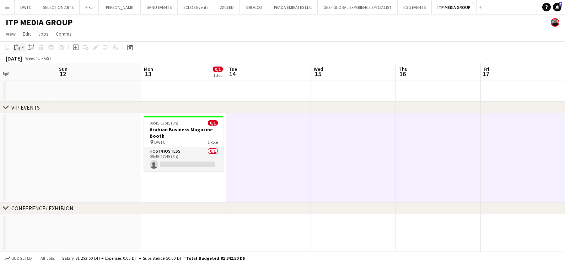
click at [21, 47] on app-action-btn "Paste" at bounding box center [19, 47] width 13 height 9
click at [28, 72] on link "Paste with crew Ctrl+Shift+V" at bounding box center [52, 73] width 67 height 6
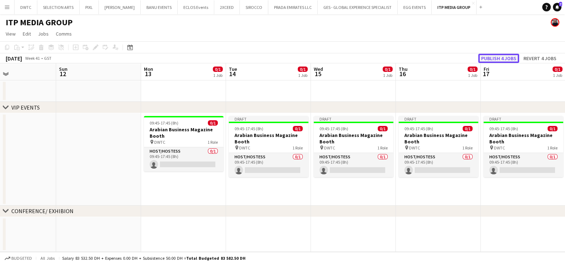
click at [504, 57] on button "Publish 4 jobs" at bounding box center [498, 58] width 41 height 9
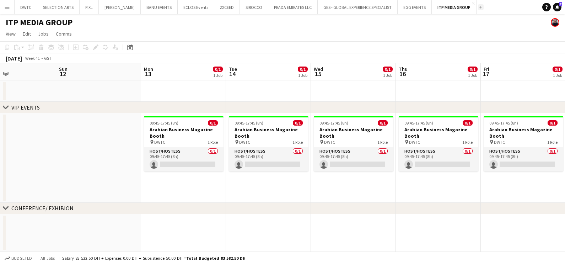
click at [478, 5] on button "Add" at bounding box center [481, 7] width 6 height 6
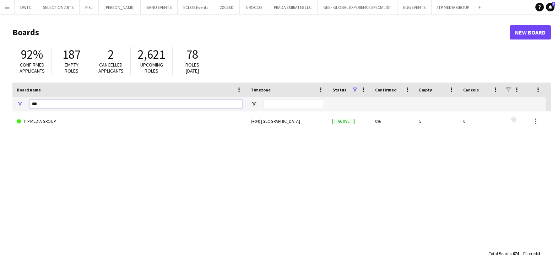
click at [92, 103] on input "***" at bounding box center [135, 104] width 213 height 9
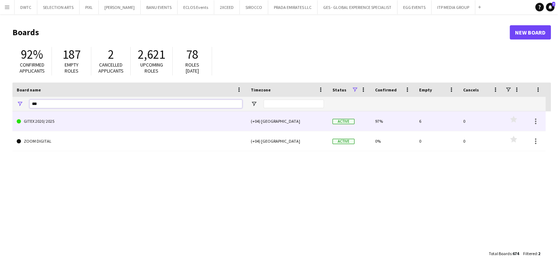
type input "***"
click at [82, 124] on link "GITEX 2020/ 2025" at bounding box center [130, 121] width 226 height 20
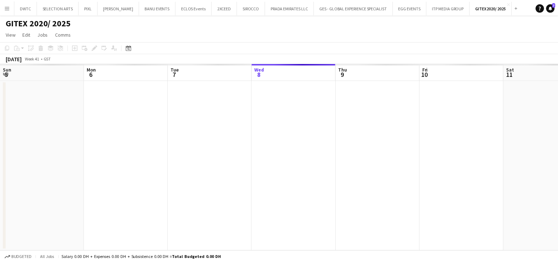
scroll to position [0, 170]
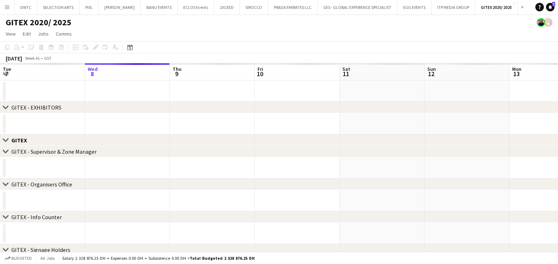
drag, startPoint x: 351, startPoint y: 124, endPoint x: 87, endPoint y: 124, distance: 263.3
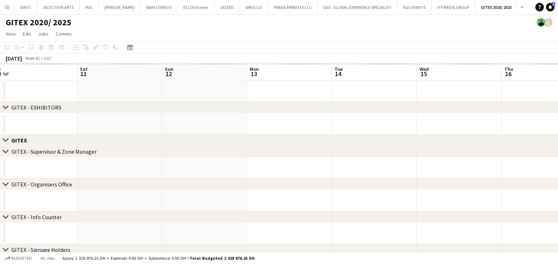
drag, startPoint x: 178, startPoint y: 125, endPoint x: 219, endPoint y: 130, distance: 41.8
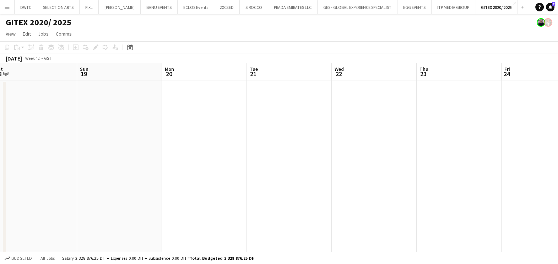
drag, startPoint x: 220, startPoint y: 135, endPoint x: 361, endPoint y: 137, distance: 141.8
drag, startPoint x: 361, startPoint y: 137, endPoint x: 219, endPoint y: 135, distance: 142.5
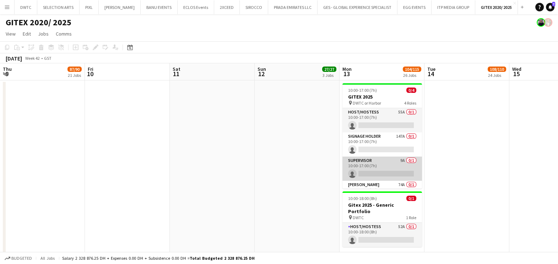
scroll to position [0, 170]
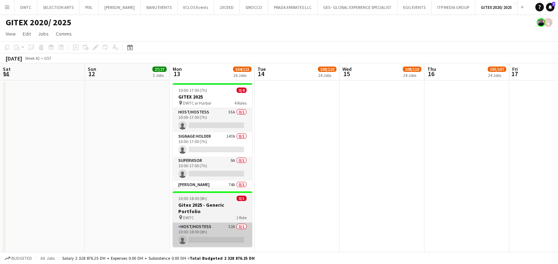
click at [209, 226] on app-card-role "Host/Hostess 52A 0/1 10:00-18:00 (8h) single-neutral-actions" at bounding box center [213, 234] width 80 height 24
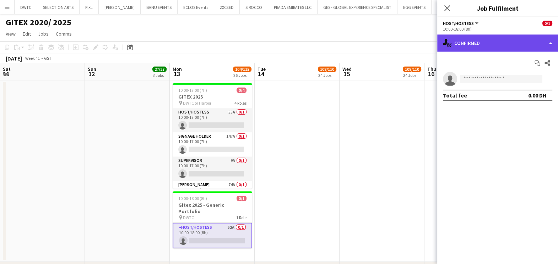
click at [492, 44] on div "single-neutral-actions-check-2 Confirmed" at bounding box center [497, 42] width 121 height 17
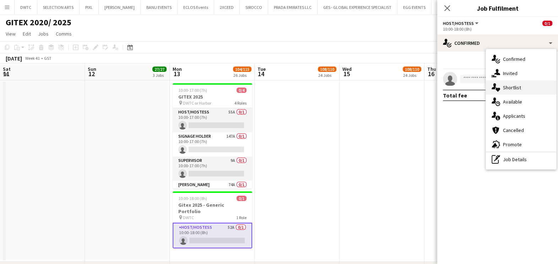
click at [504, 87] on span "Shortlist" at bounding box center [512, 87] width 18 height 6
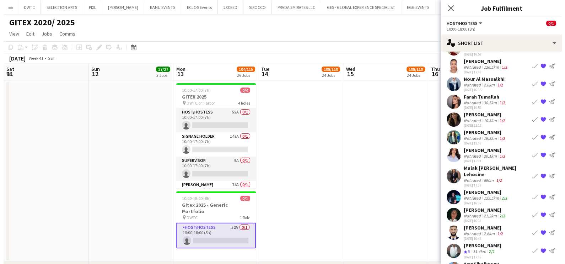
scroll to position [97, 0]
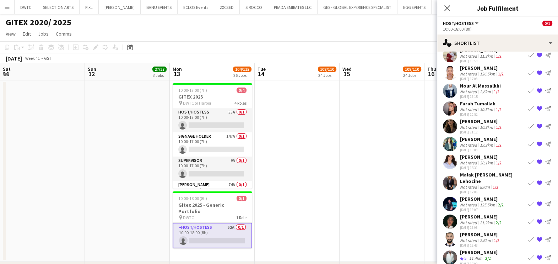
click at [470, 154] on div "[PERSON_NAME]" at bounding box center [481, 157] width 43 height 6
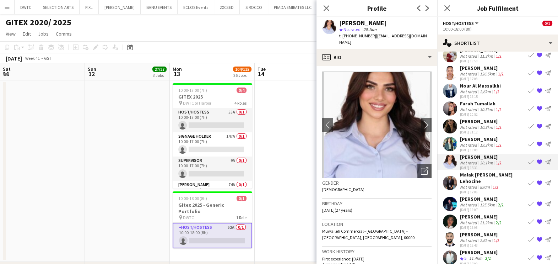
drag, startPoint x: 378, startPoint y: 21, endPoint x: 338, endPoint y: 22, distance: 40.9
click at [338, 23] on div "[PERSON_NAME] Not rated 20.1km t. [PHONE_NUMBER] | [EMAIL_ADDRESS][DOMAIN_NAME]" at bounding box center [377, 33] width 121 height 32
copy div "[PERSON_NAME]"
click at [202, 33] on app-page-menu "View Day view expanded Day view collapsed Month view Date picker Jump to [DATE]…" at bounding box center [279, 35] width 558 height 14
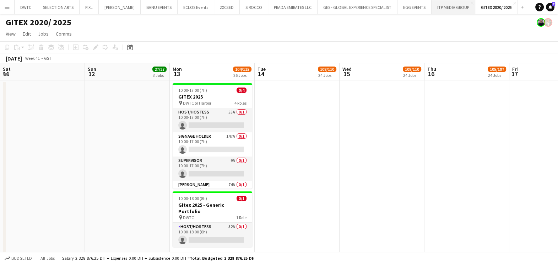
click at [450, 9] on button "ITP MEDIA GROUP Close" at bounding box center [454, 7] width 44 height 14
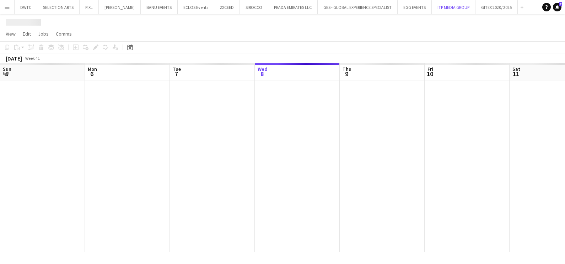
scroll to position [0, 170]
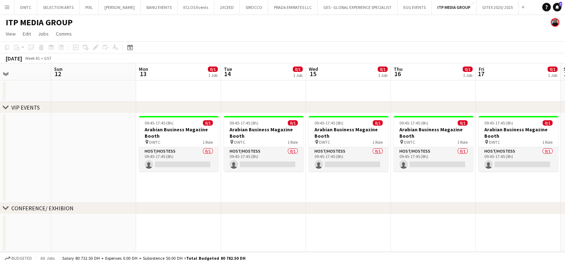
drag, startPoint x: 321, startPoint y: 151, endPoint x: 88, endPoint y: 152, distance: 232.4
click at [88, 152] on app-calendar-viewport "Wed 8 Thu 9 Fri 10 Sat 11 Sun 12 Mon 13 0/1 1 Job Tue 14 0/1 1 Job Wed 15 0/1 1…" at bounding box center [282, 157] width 565 height 188
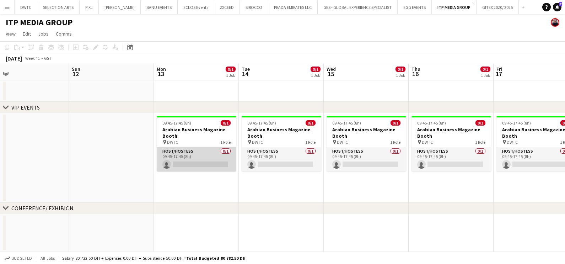
click at [205, 159] on app-card-role "Host/Hostess 0/1 09:45-17:45 (8h) single-neutral-actions" at bounding box center [197, 159] width 80 height 24
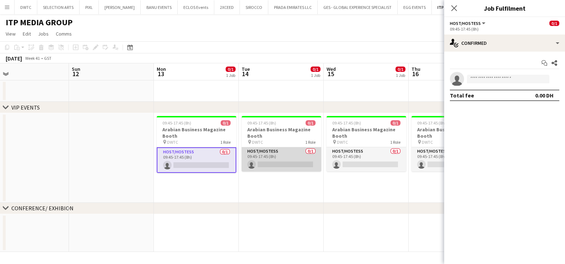
click at [283, 156] on app-card-role "Host/Hostess 0/1 09:45-17:45 (8h) single-neutral-actions" at bounding box center [282, 159] width 80 height 24
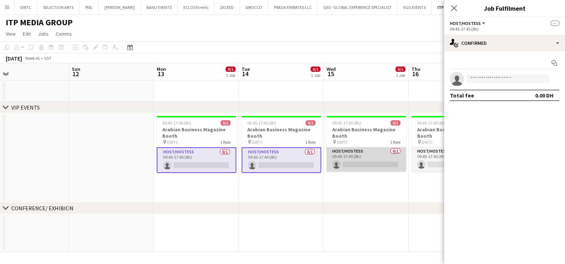
click at [356, 157] on app-card-role "Host/Hostess 0/1 09:45-17:45 (8h) single-neutral-actions" at bounding box center [367, 159] width 80 height 24
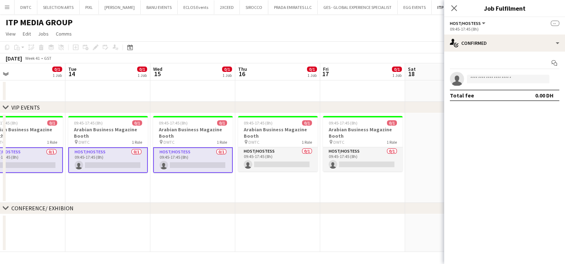
drag, startPoint x: 353, startPoint y: 157, endPoint x: 194, endPoint y: 158, distance: 159.6
click at [194, 158] on app-calendar-viewport "Fri 10 Sat 11 Sun 12 Mon 13 0/1 1 Job Tue 14 0/1 1 Job Wed 15 0/1 1 Job Thu 16 …" at bounding box center [282, 157] width 565 height 188
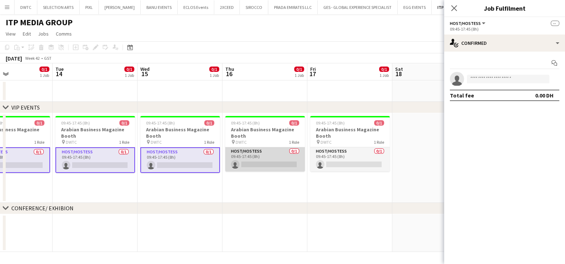
click at [265, 159] on app-card-role "Host/Hostess 0/1 09:45-17:45 (8h) single-neutral-actions" at bounding box center [265, 159] width 80 height 24
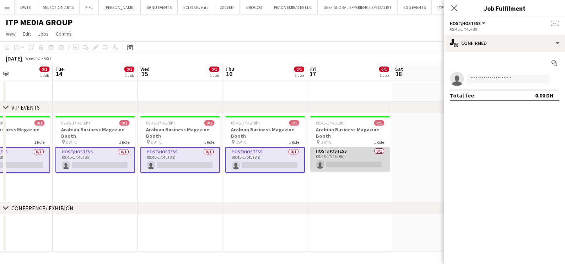
click at [354, 160] on app-card-role "Host/Hostess 0/1 09:45-17:45 (8h) single-neutral-actions" at bounding box center [350, 159] width 80 height 24
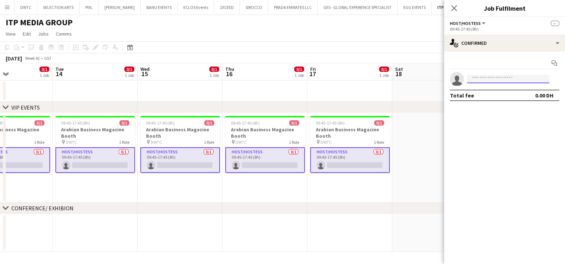
click at [479, 81] on input at bounding box center [508, 79] width 82 height 9
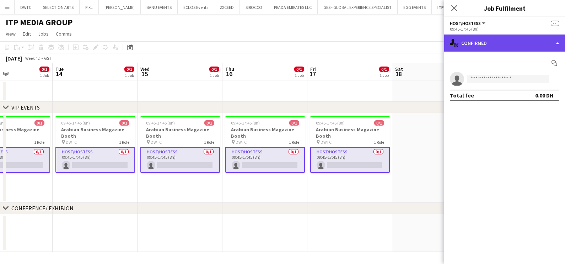
click at [485, 36] on div "single-neutral-actions-check-2 Confirmed" at bounding box center [504, 42] width 121 height 17
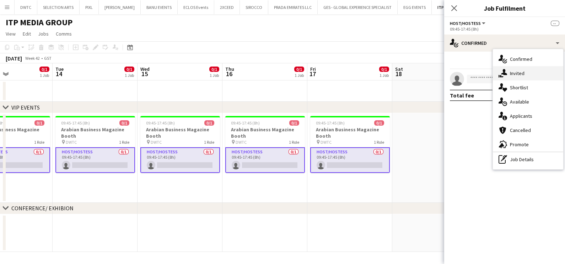
click at [509, 75] on div "single-neutral-actions-share-1 Invited" at bounding box center [528, 73] width 70 height 14
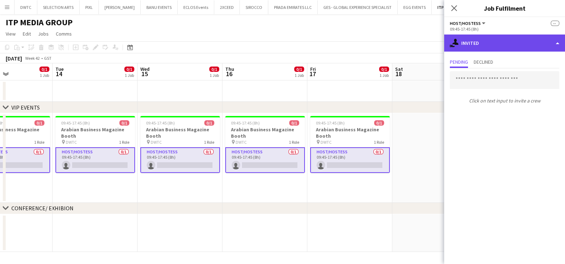
click at [484, 42] on div "single-neutral-actions-share-1 Invited" at bounding box center [504, 42] width 121 height 17
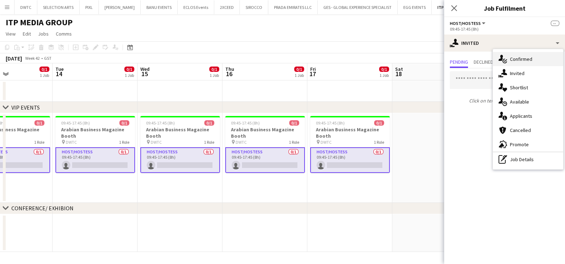
click at [514, 60] on span "Confirmed" at bounding box center [521, 59] width 22 height 6
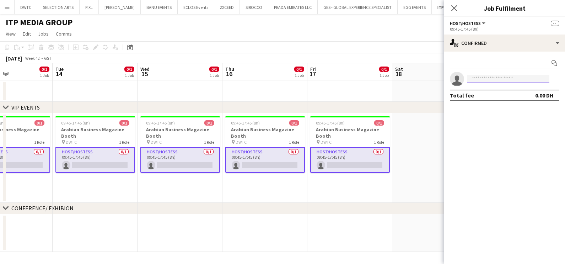
click at [483, 75] on input at bounding box center [508, 79] width 82 height 9
paste input "**********"
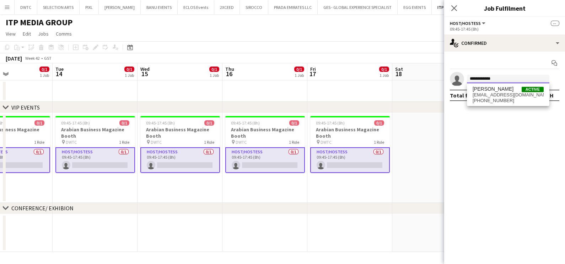
type input "**********"
click at [497, 89] on span "[PERSON_NAME]" at bounding box center [493, 89] width 41 height 6
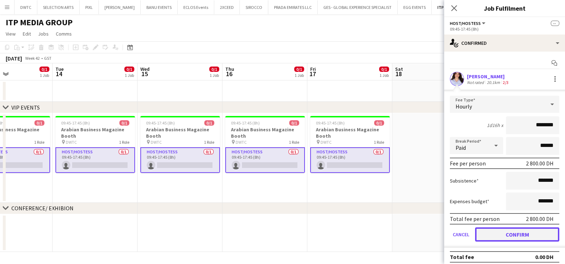
click at [510, 233] on button "Confirm" at bounding box center [517, 234] width 84 height 14
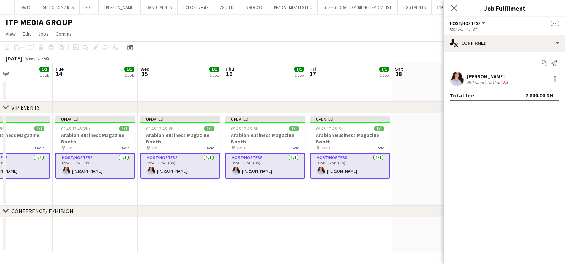
click at [422, 161] on app-date-cell at bounding box center [434, 159] width 85 height 92
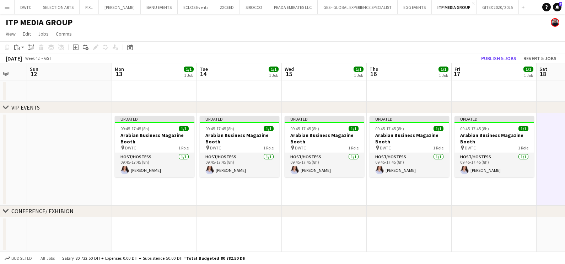
drag, startPoint x: 226, startPoint y: 190, endPoint x: 478, endPoint y: 202, distance: 252.2
click at [477, 202] on app-calendar-viewport "Thu 9 Fri 10 Sat 11 Sun 12 Mon 13 1/1 1 Job Tue 14 1/1 1 Job Wed 15 1/1 1 Job T…" at bounding box center [282, 157] width 565 height 188
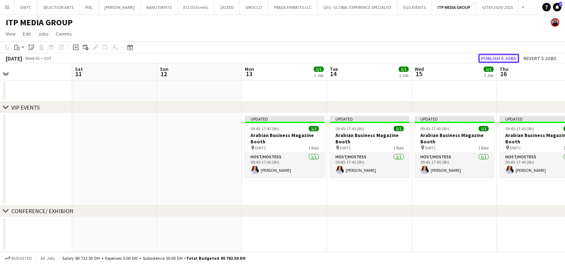
click at [505, 58] on button "Publish 5 jobs" at bounding box center [498, 58] width 41 height 9
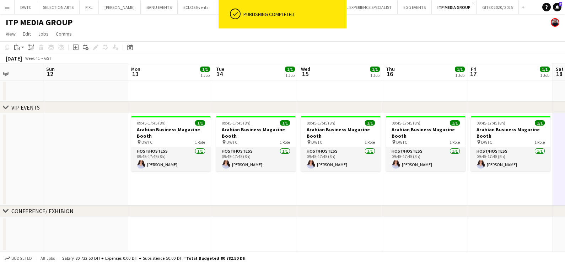
drag, startPoint x: 161, startPoint y: 181, endPoint x: 63, endPoint y: 163, distance: 99.0
click at [65, 165] on app-calendar-viewport "Wed 8 Thu 9 Fri 10 Sat 11 Sun 12 Mon 13 1/1 1 Job Tue 14 1/1 1 Job Wed 15 1/1 1…" at bounding box center [282, 157] width 565 height 188
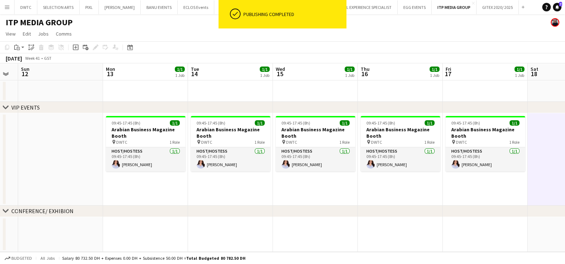
drag, startPoint x: 206, startPoint y: 160, endPoint x: 171, endPoint y: 159, distance: 35.2
click at [174, 159] on app-calendar-viewport "Thu 9 Fri 10 Sat 11 Sun 12 Mon 13 1/1 1 Job Tue 14 1/1 1 Job Wed 15 1/1 1 Job T…" at bounding box center [282, 157] width 565 height 188
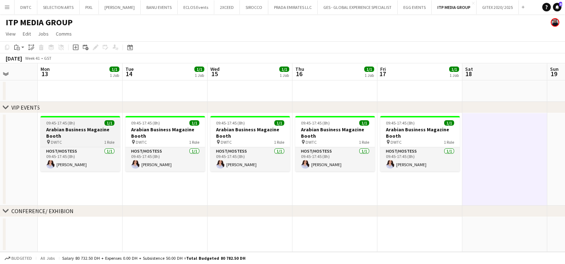
click at [60, 125] on app-job-card "09:45-17:45 (8h) 1/1 Arabian Business Magazine Booth pin DWTC 1 Role Host/Hoste…" at bounding box center [81, 143] width 80 height 55
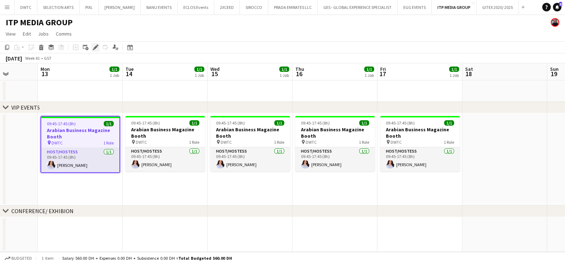
click at [95, 48] on icon at bounding box center [95, 47] width 4 height 4
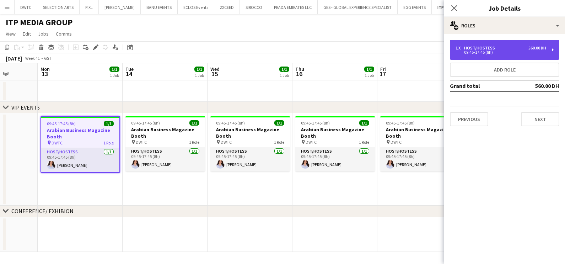
click at [499, 53] on div "09:45-17:45 (8h)" at bounding box center [501, 52] width 91 height 4
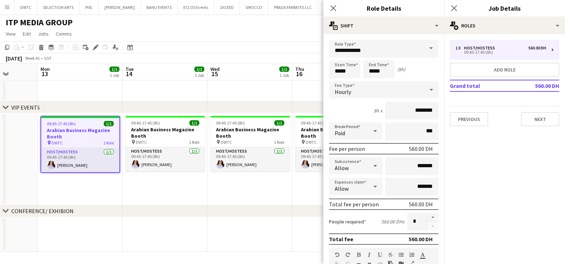
click at [283, 89] on app-date-cell at bounding box center [250, 90] width 85 height 21
